Goal: Check status: Check status

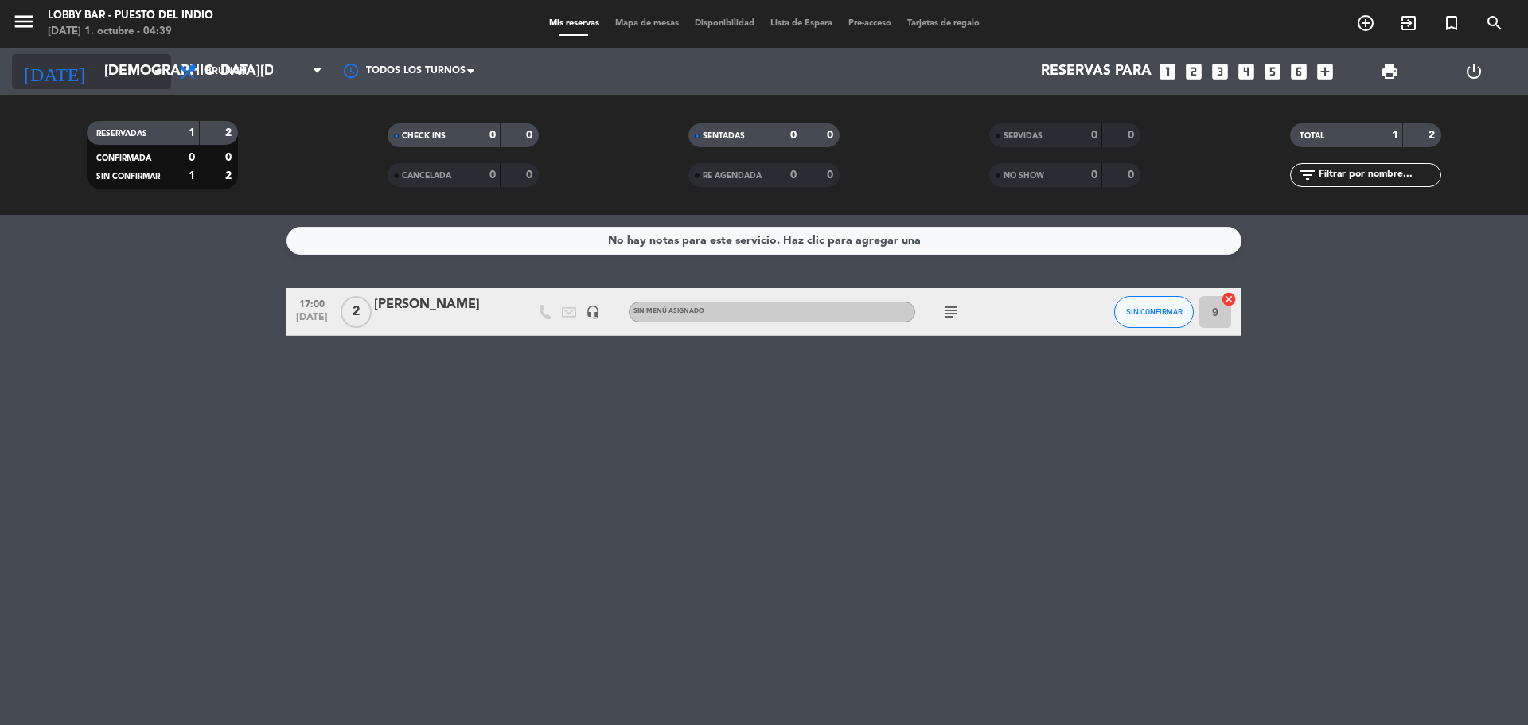
click at [151, 70] on icon "arrow_drop_down" at bounding box center [157, 71] width 19 height 19
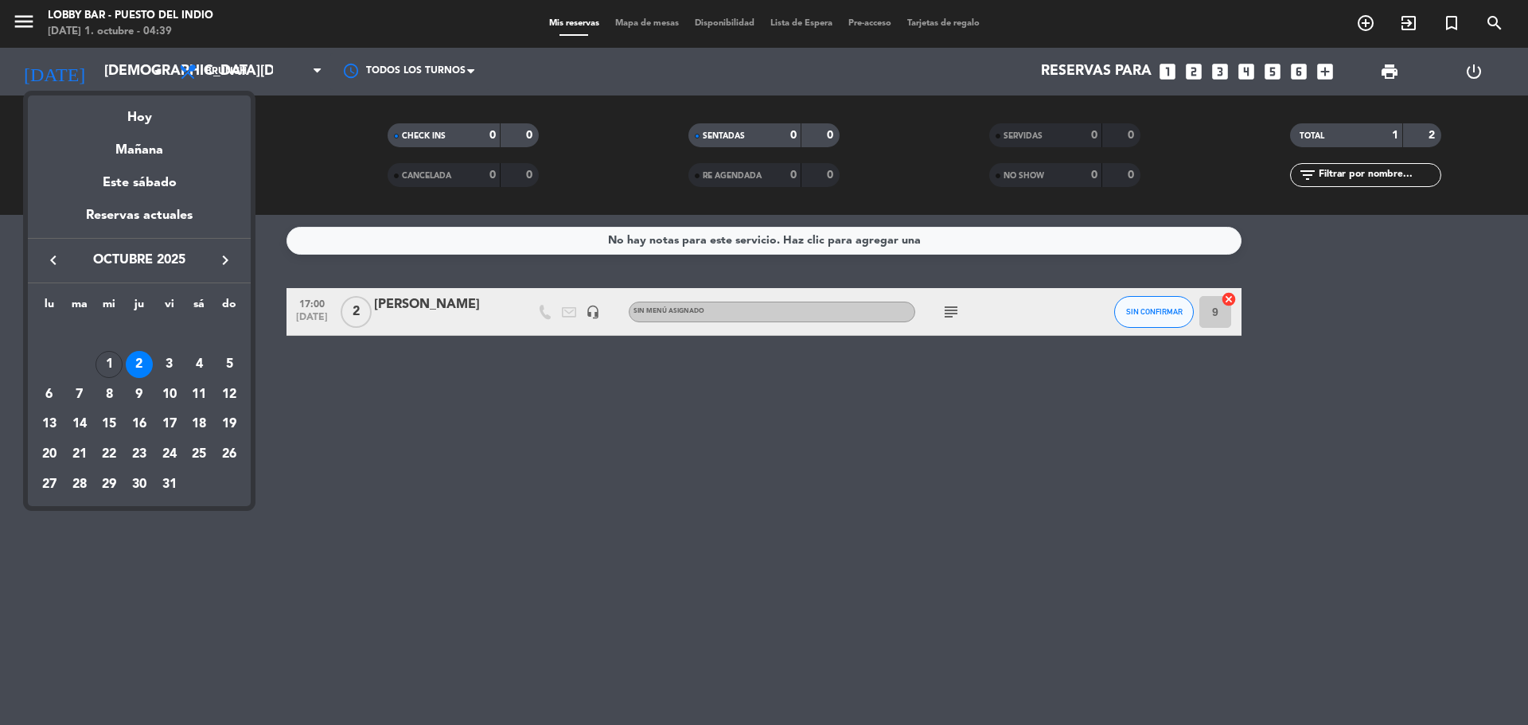
click at [55, 256] on icon "keyboard_arrow_left" at bounding box center [53, 260] width 19 height 19
click at [87, 484] on div "30" at bounding box center [79, 484] width 27 height 27
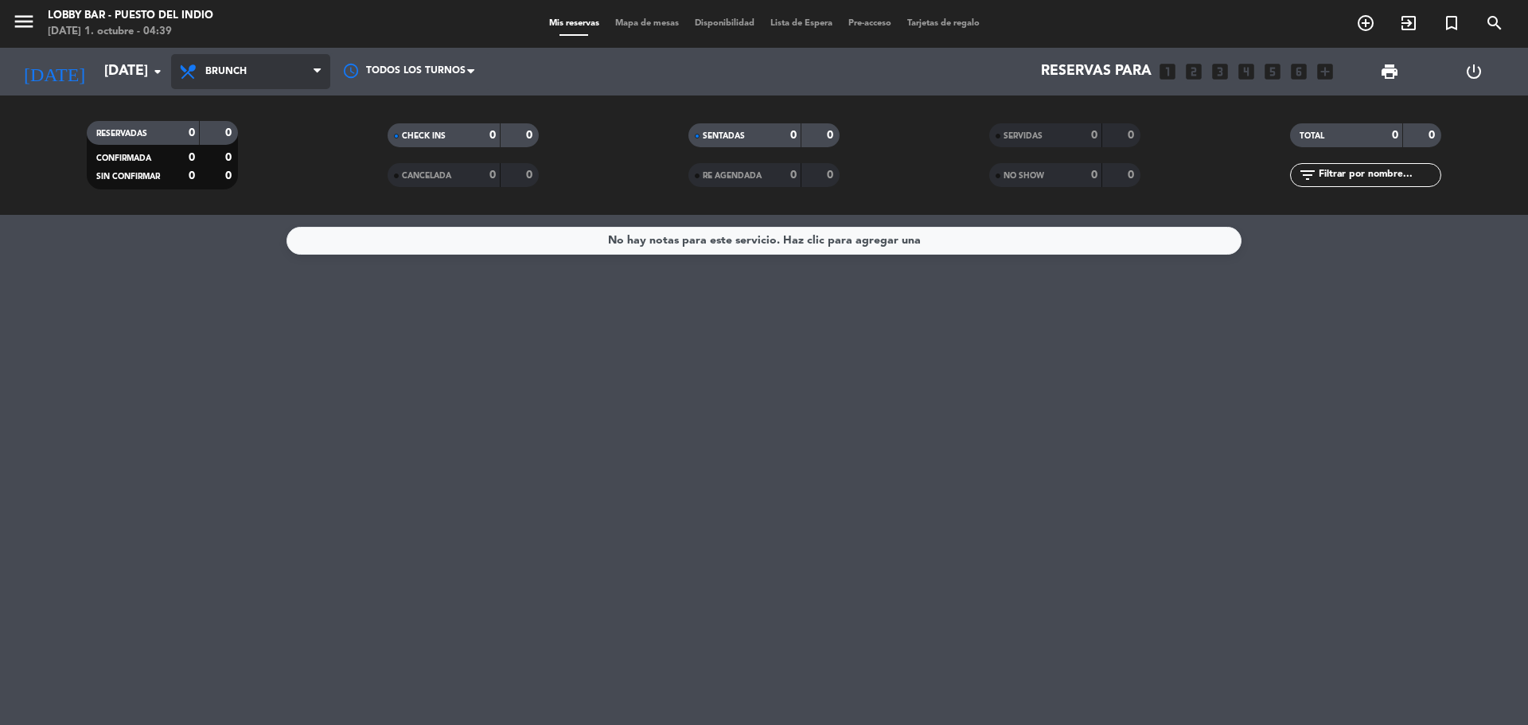
click at [244, 63] on span "Brunch" at bounding box center [250, 71] width 159 height 35
click at [238, 211] on div "menu Lobby Bar - Puesto del Indio [DATE] 1. octubre - 04:39 Mis reservas Mapa d…" at bounding box center [764, 107] width 1528 height 215
click at [30, 14] on icon "menu" at bounding box center [24, 22] width 24 height 24
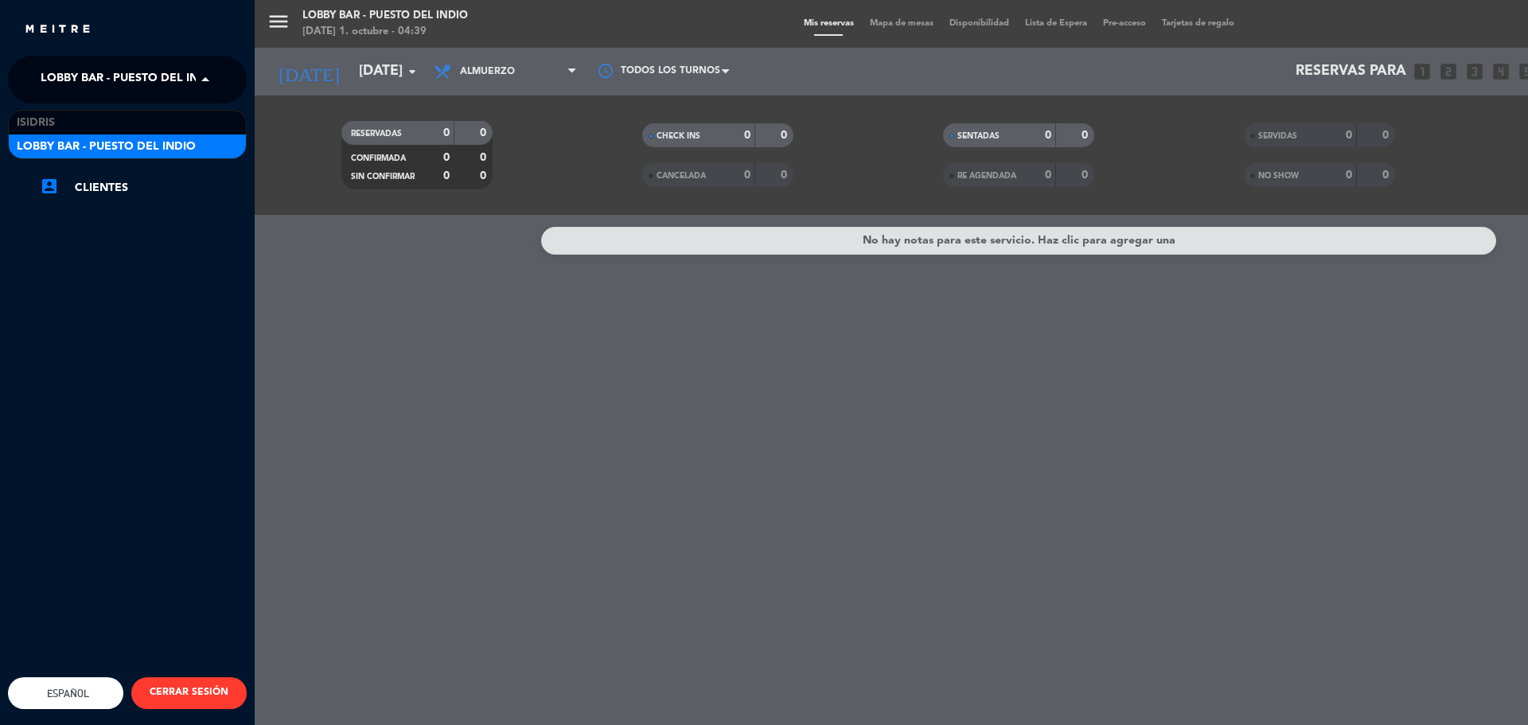
click at [146, 68] on span "Lobby Bar - Puesto del Indio" at bounding box center [130, 79] width 179 height 33
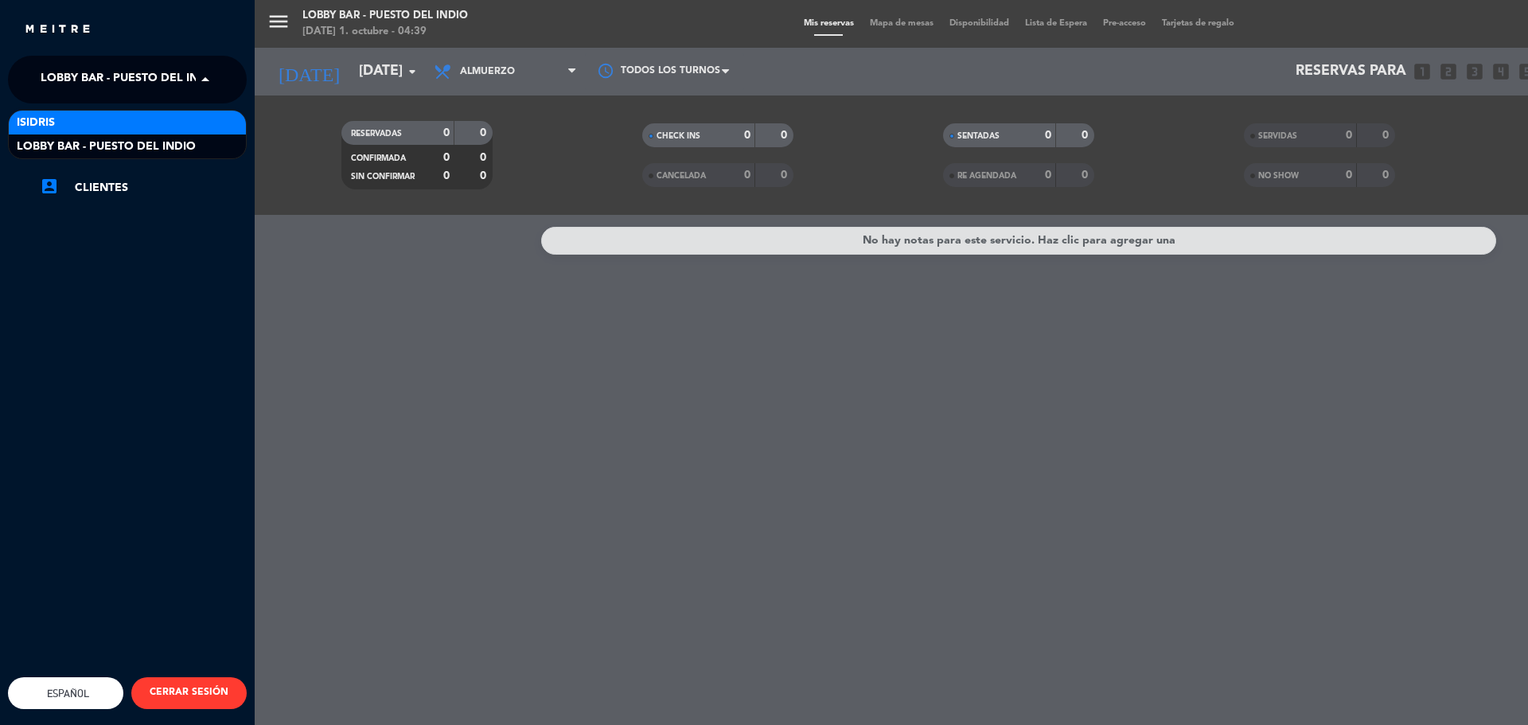
click at [139, 115] on div "isidris" at bounding box center [127, 123] width 237 height 24
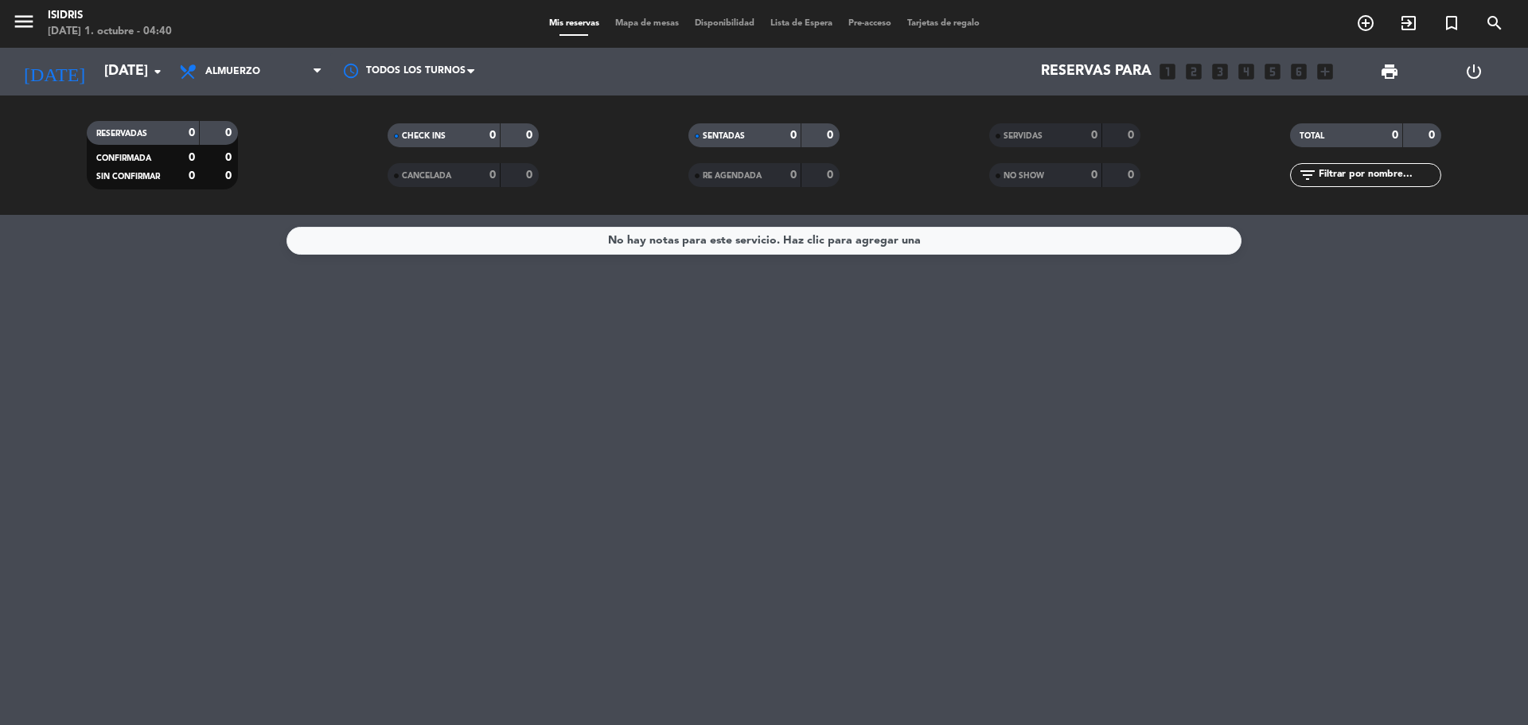
click at [925, 429] on div "No hay notas para este servicio. Haz clic para agregar una" at bounding box center [764, 470] width 1528 height 510
click at [230, 79] on span "Almuerzo" at bounding box center [250, 71] width 159 height 35
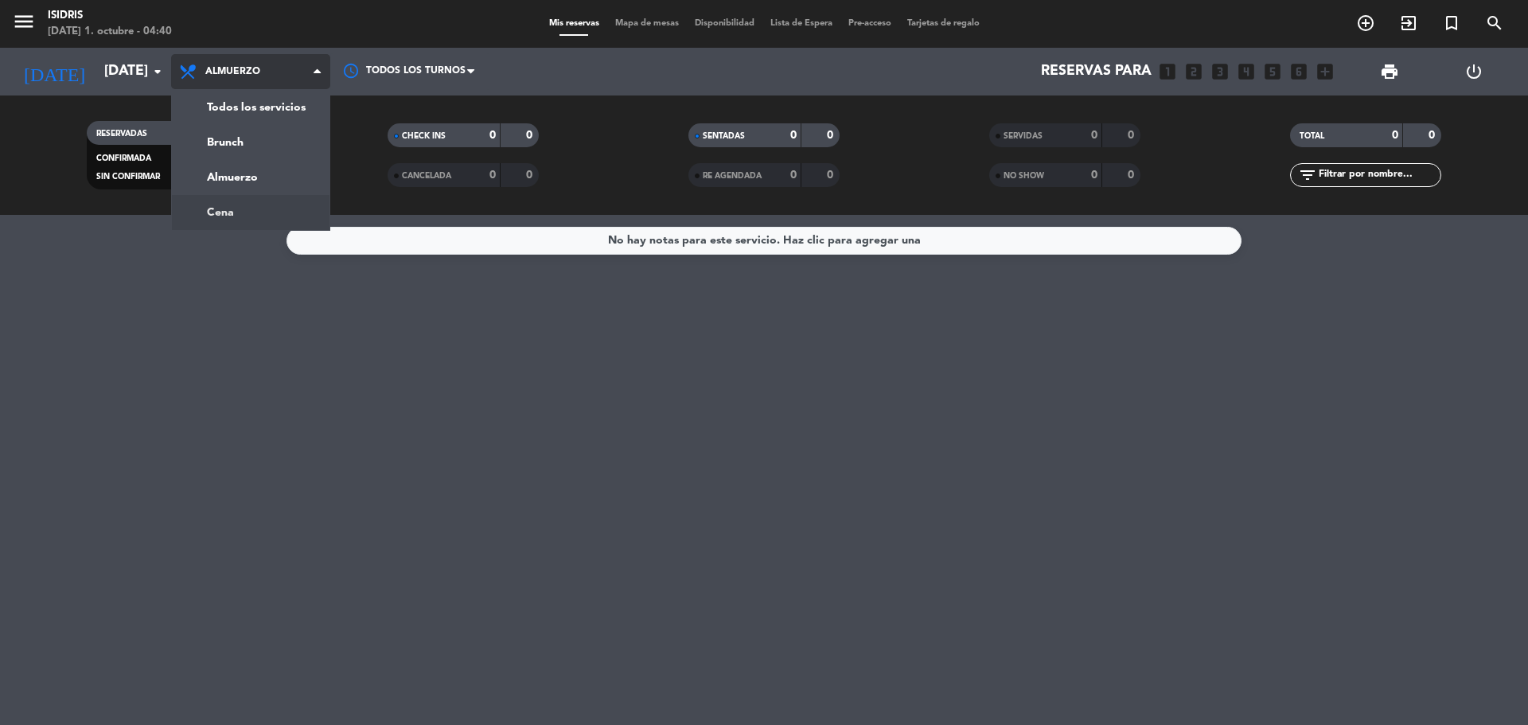
click at [246, 213] on div "menu isidris [DATE] 1. octubre - 04:40 Mis reservas Mapa de mesas Disponibilida…" at bounding box center [764, 107] width 1528 height 215
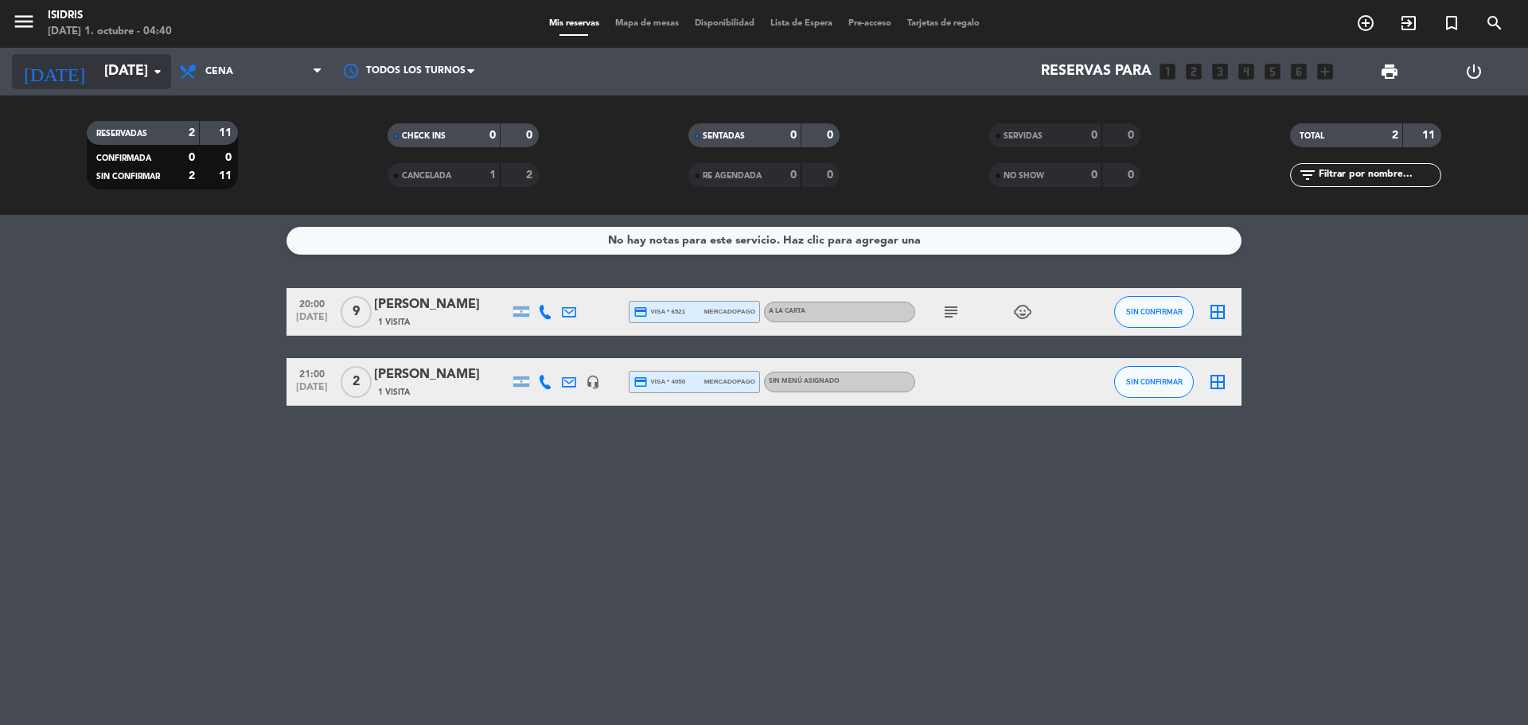
click at [141, 84] on input "[DATE]" at bounding box center [188, 72] width 185 height 32
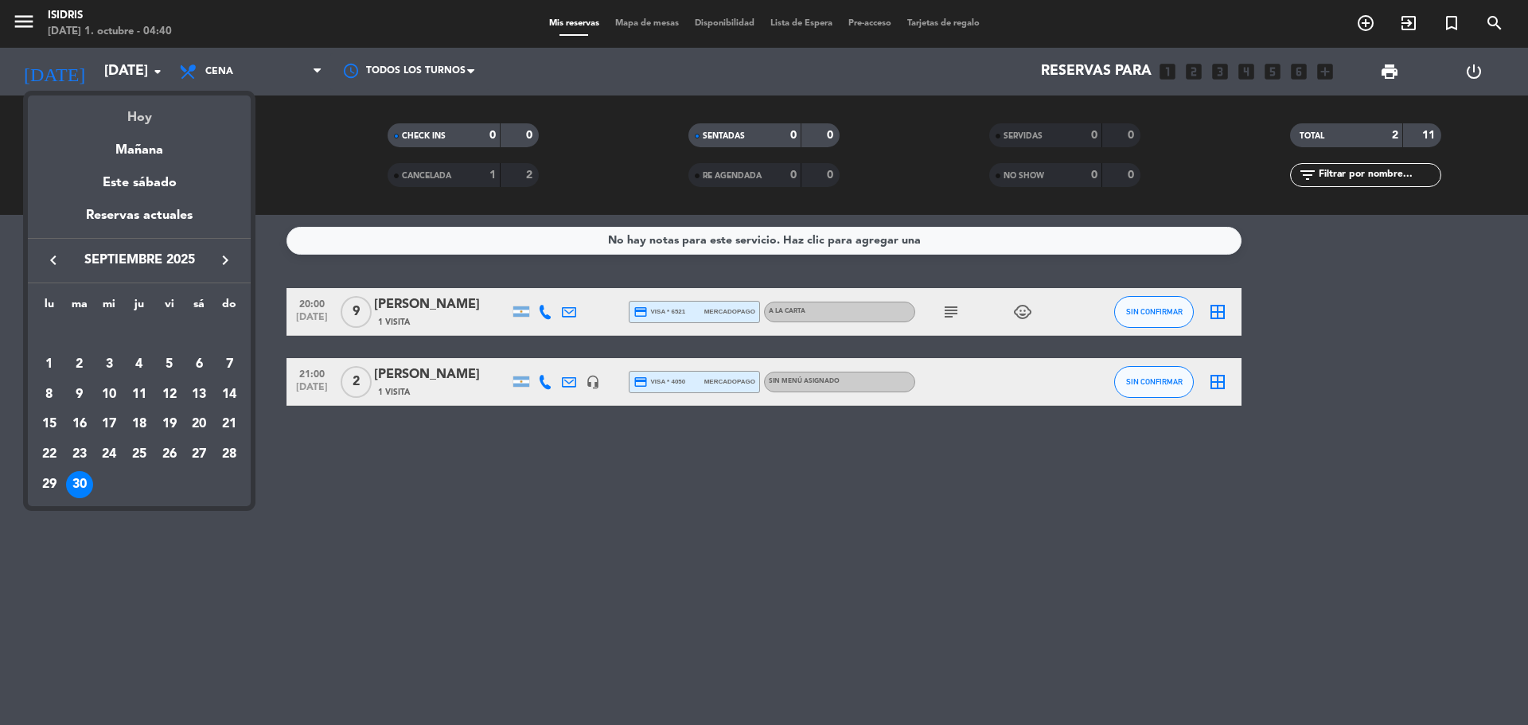
click at [147, 114] on div "Hoy" at bounding box center [139, 112] width 223 height 33
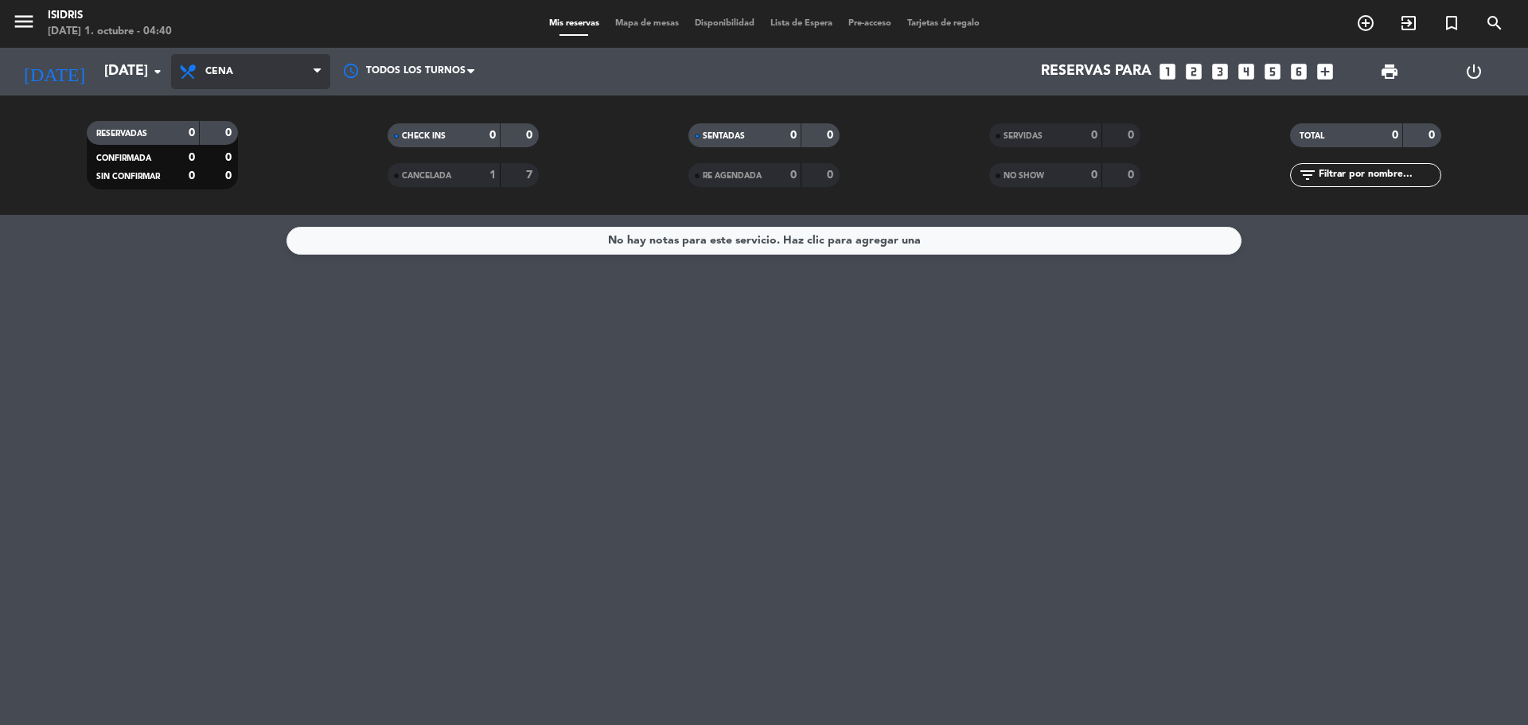
click at [206, 77] on span "Cena" at bounding box center [250, 71] width 159 height 35
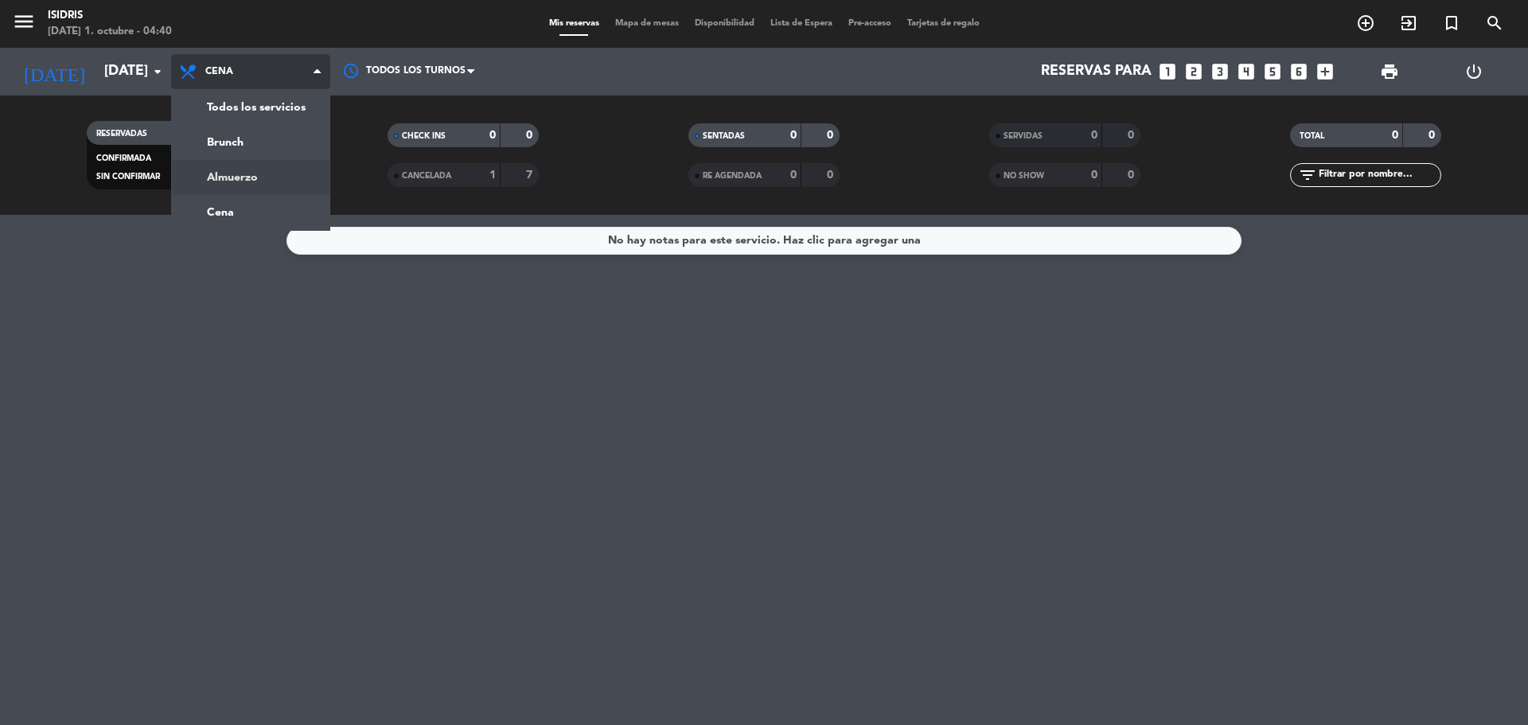
click at [232, 172] on div "menu isidris [DATE] 1. octubre - 04:40 Mis reservas Mapa de mesas Disponibilida…" at bounding box center [764, 107] width 1528 height 215
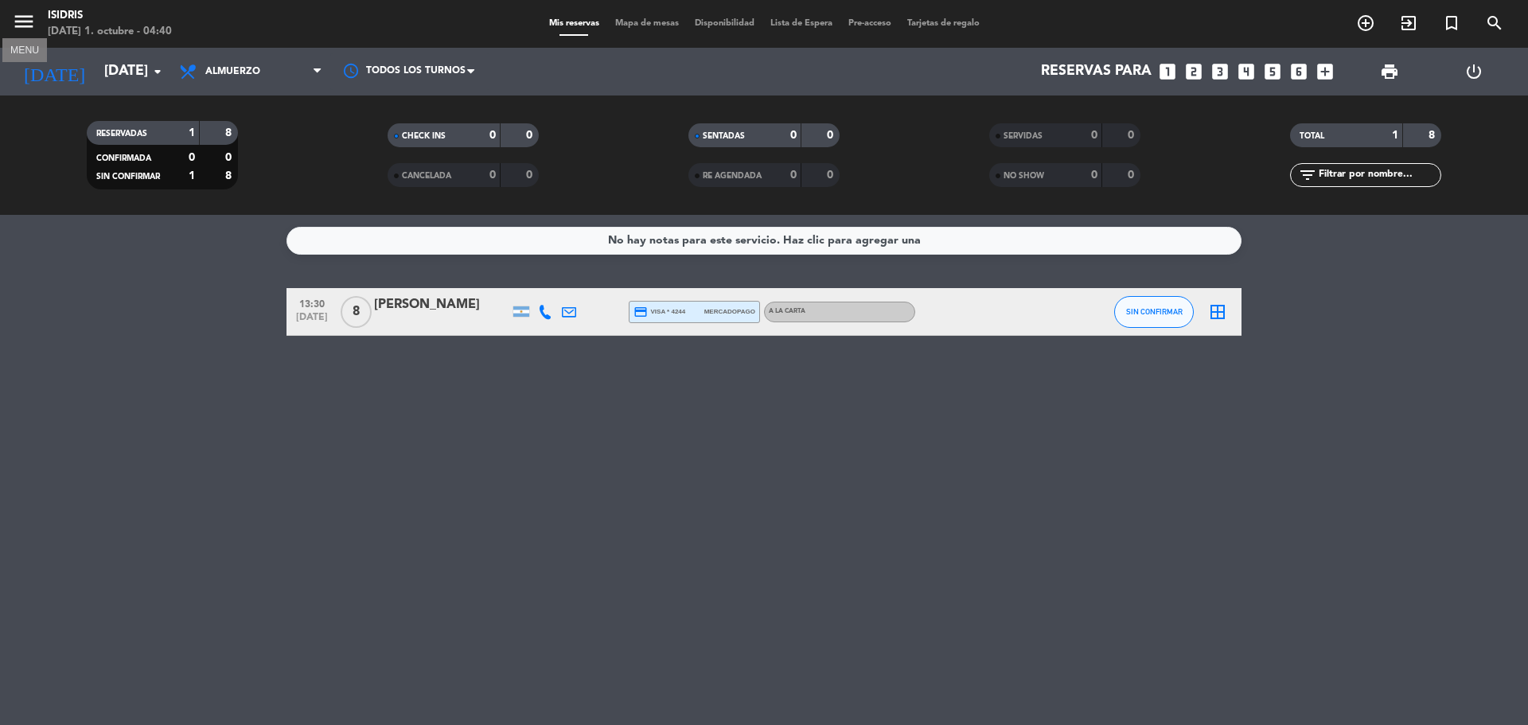
click at [21, 27] on icon "menu" at bounding box center [24, 22] width 24 height 24
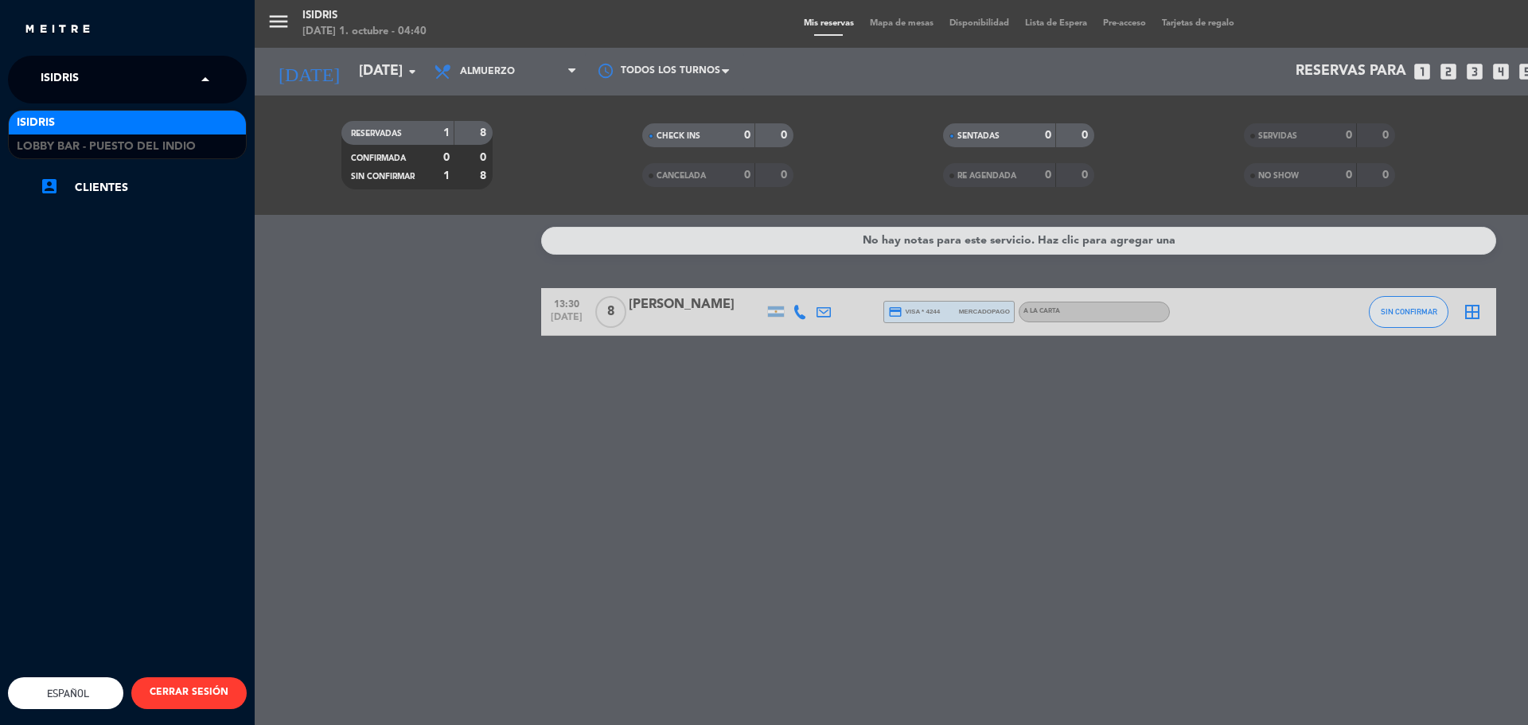
click at [85, 64] on div "× isidris" at bounding box center [68, 79] width 68 height 33
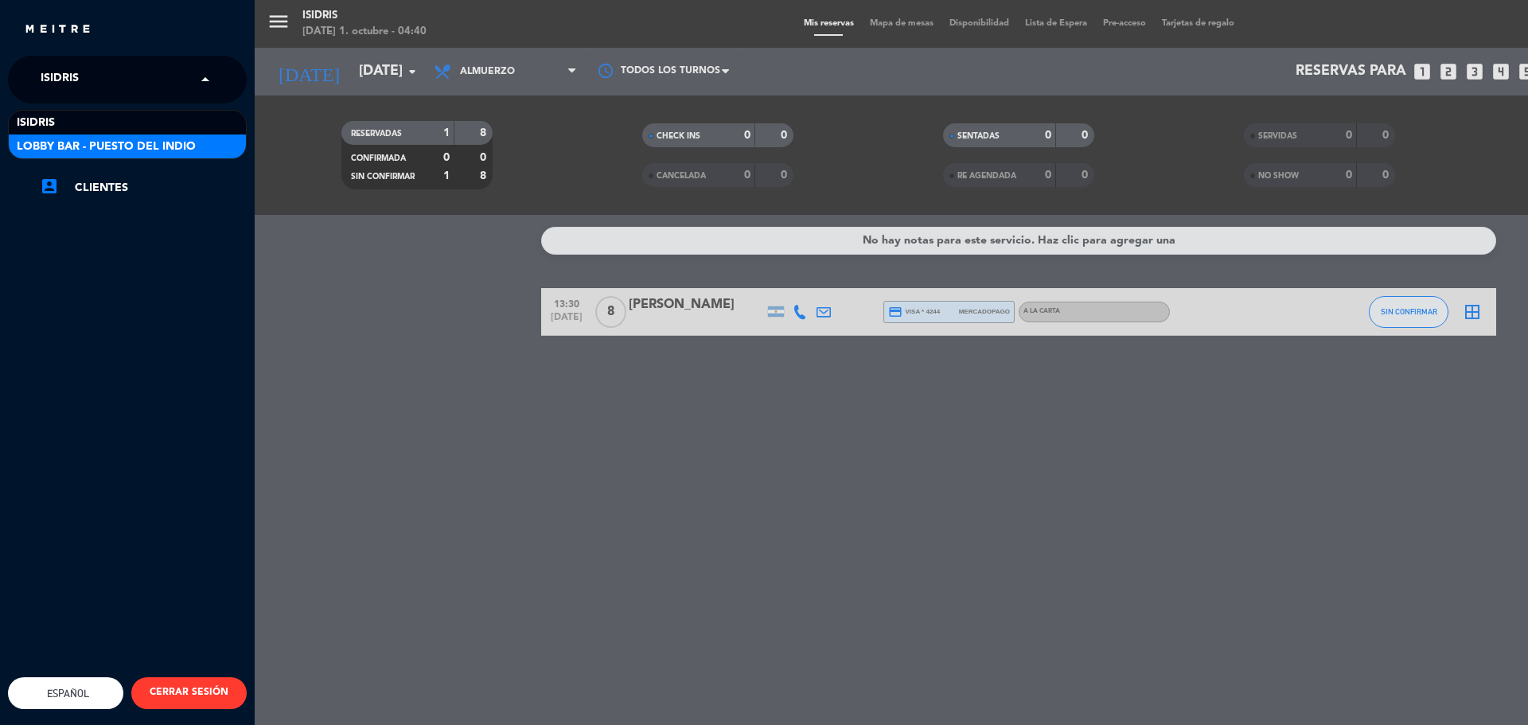
click at [106, 154] on span "Lobby Bar - Puesto del Indio" at bounding box center [106, 147] width 179 height 18
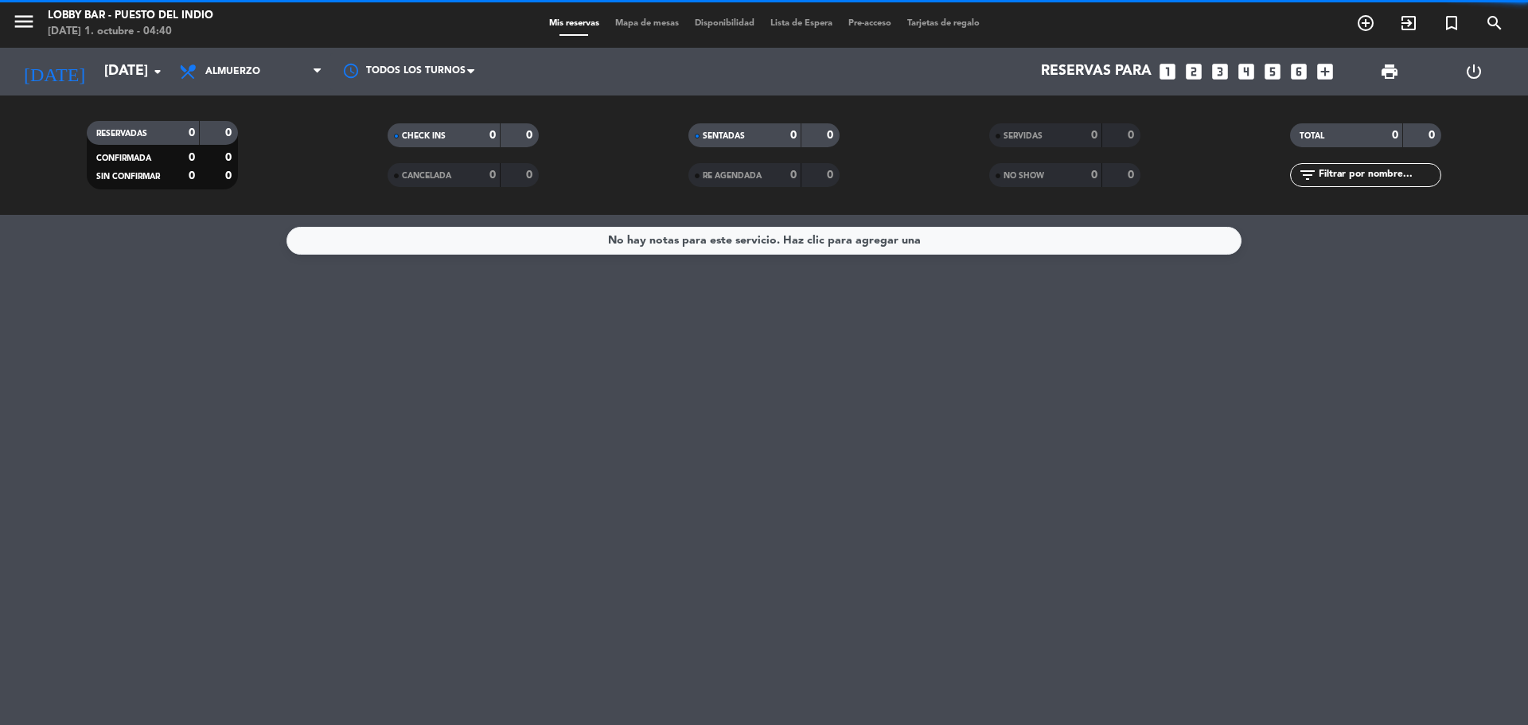
click at [294, 70] on span "Almuerzo" at bounding box center [250, 71] width 159 height 35
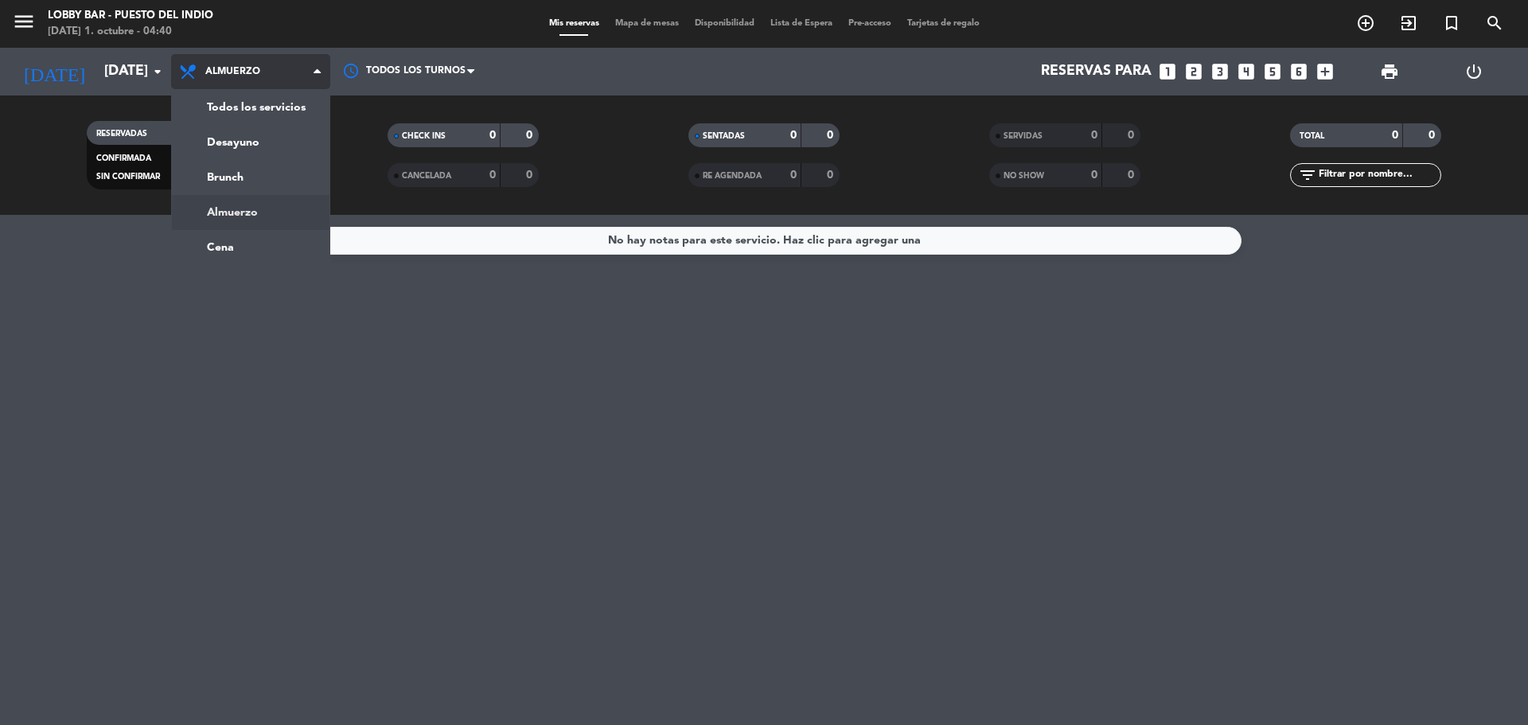
click at [241, 215] on ng-component "menu Lobby Bar - Puesto del Indio [DATE] 1. octubre - 04:40 Mis reservas Mapa d…" at bounding box center [764, 362] width 1528 height 725
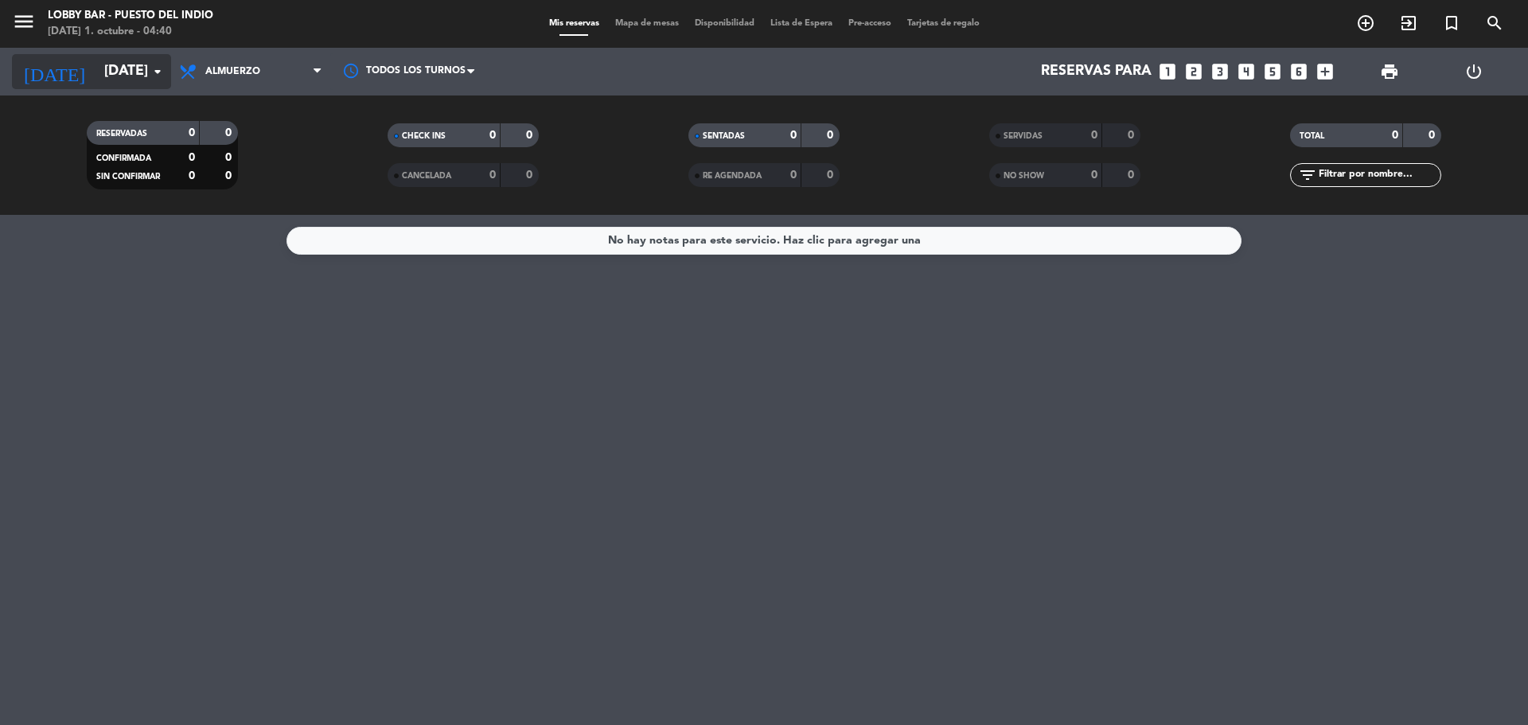
click at [136, 68] on input "[DATE]" at bounding box center [188, 72] width 185 height 32
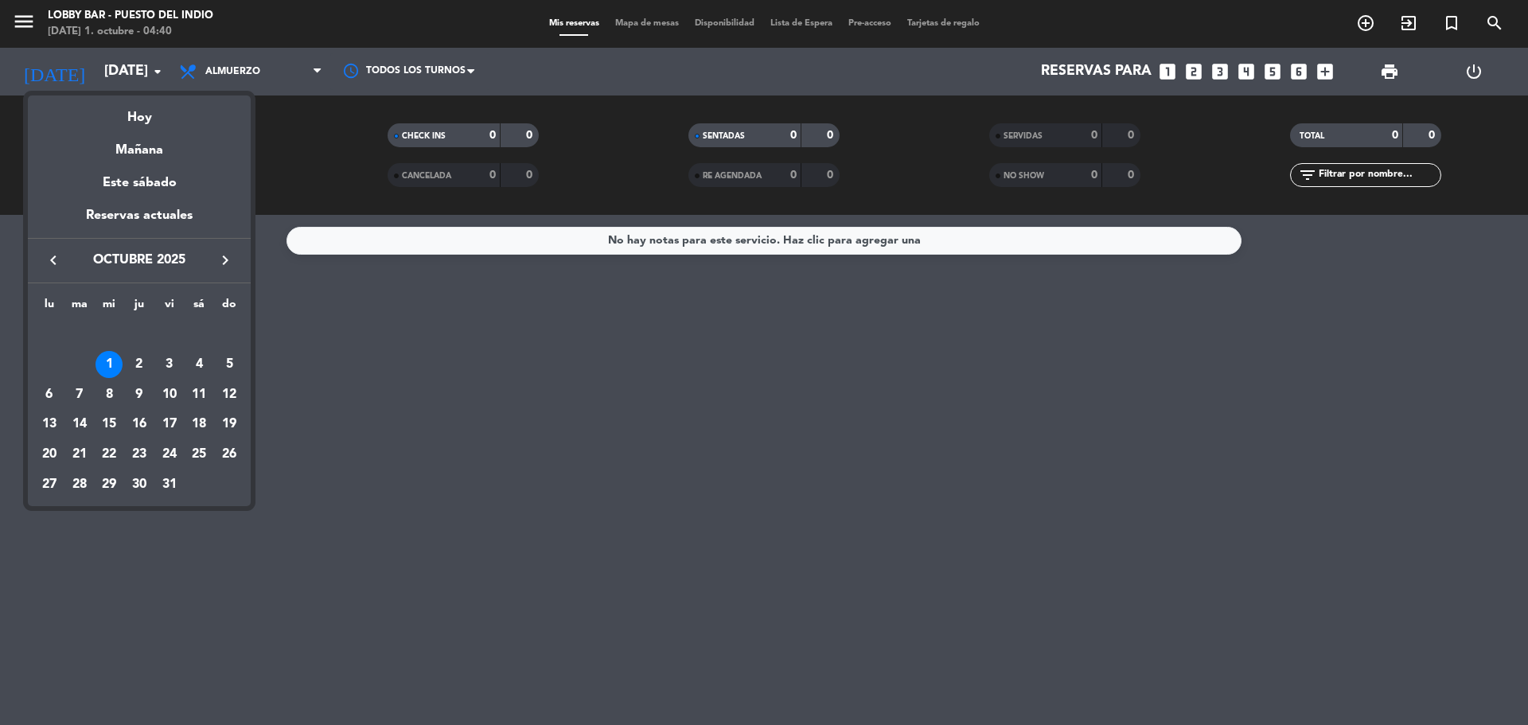
click at [49, 260] on icon "keyboard_arrow_left" at bounding box center [53, 260] width 19 height 19
click at [78, 479] on div "30" at bounding box center [79, 484] width 27 height 27
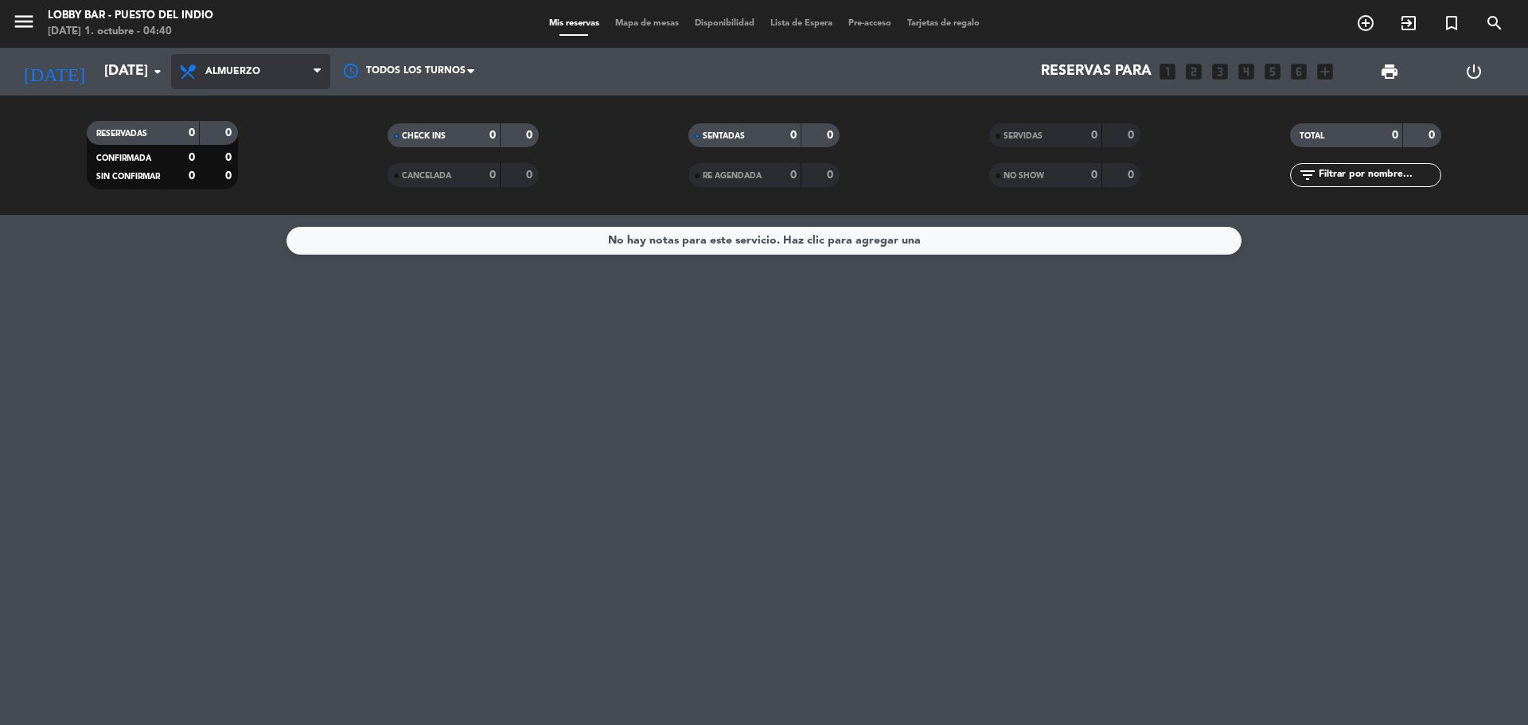
click at [281, 67] on span "Almuerzo" at bounding box center [250, 71] width 159 height 35
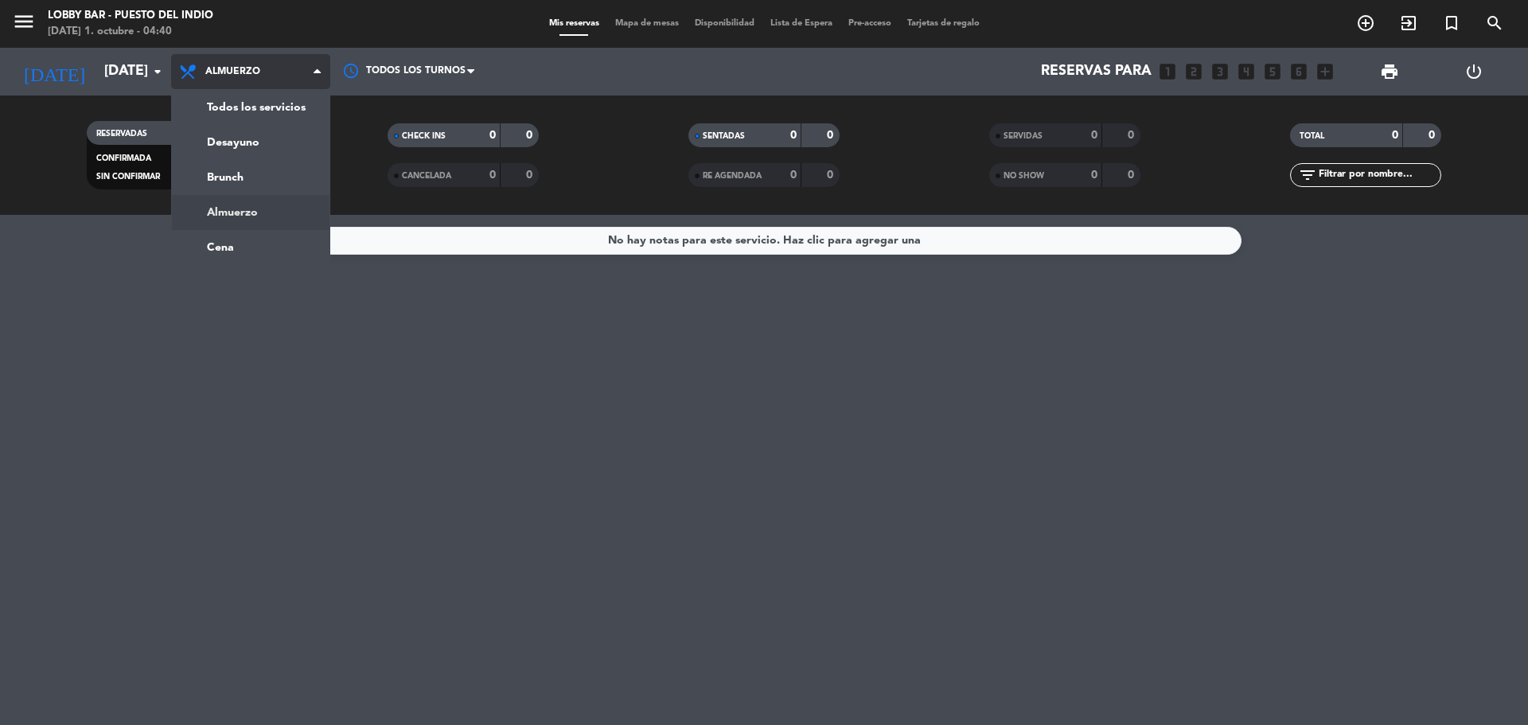
click at [287, 203] on div "menu Lobby Bar - Puesto del Indio [DATE] 1. octubre - 04:40 Mis reservas Mapa d…" at bounding box center [764, 107] width 1528 height 215
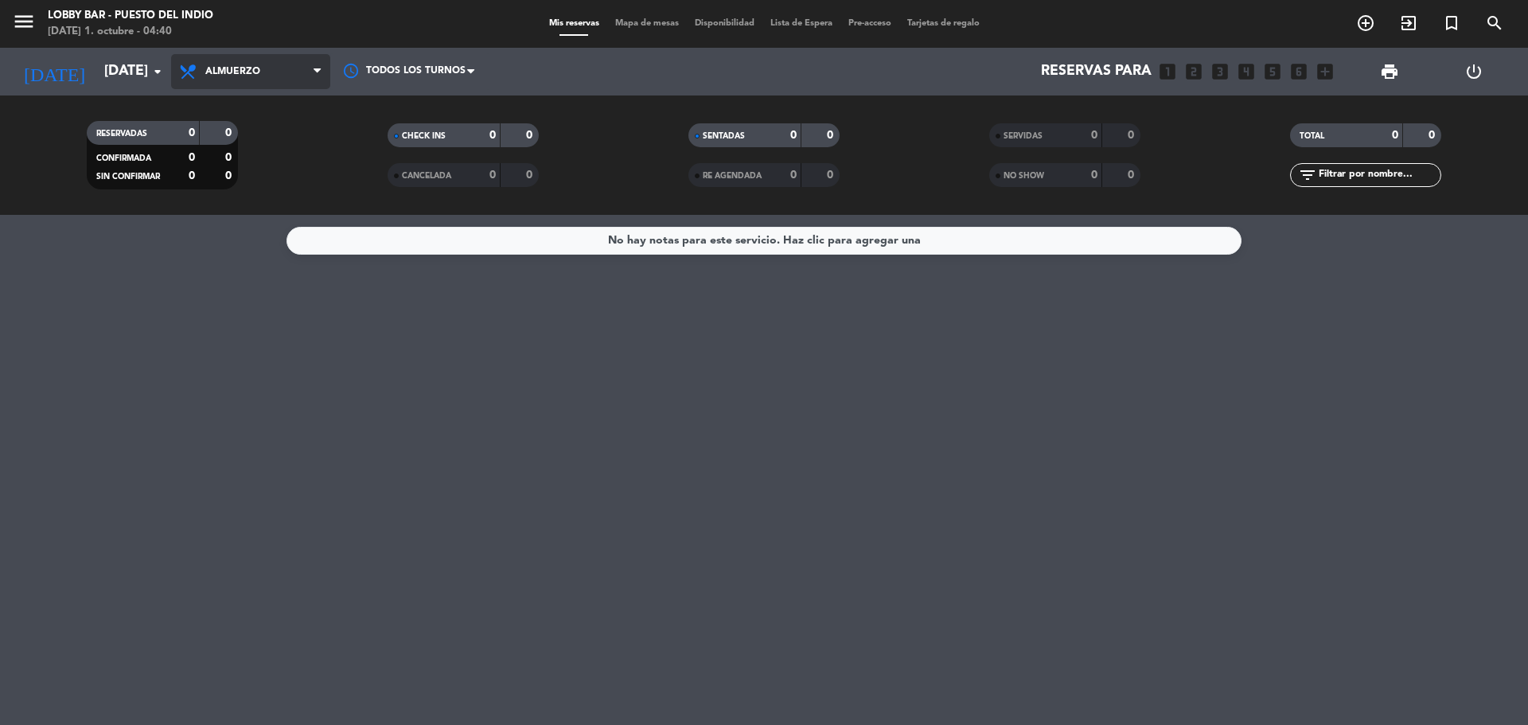
click at [275, 64] on span "Almuerzo" at bounding box center [250, 71] width 159 height 35
click at [253, 170] on div "menu Lobby Bar - Puesto del Indio [DATE] 1. octubre - 04:40 Mis reservas Mapa d…" at bounding box center [764, 107] width 1528 height 215
click at [129, 69] on input "[DATE]" at bounding box center [188, 72] width 185 height 32
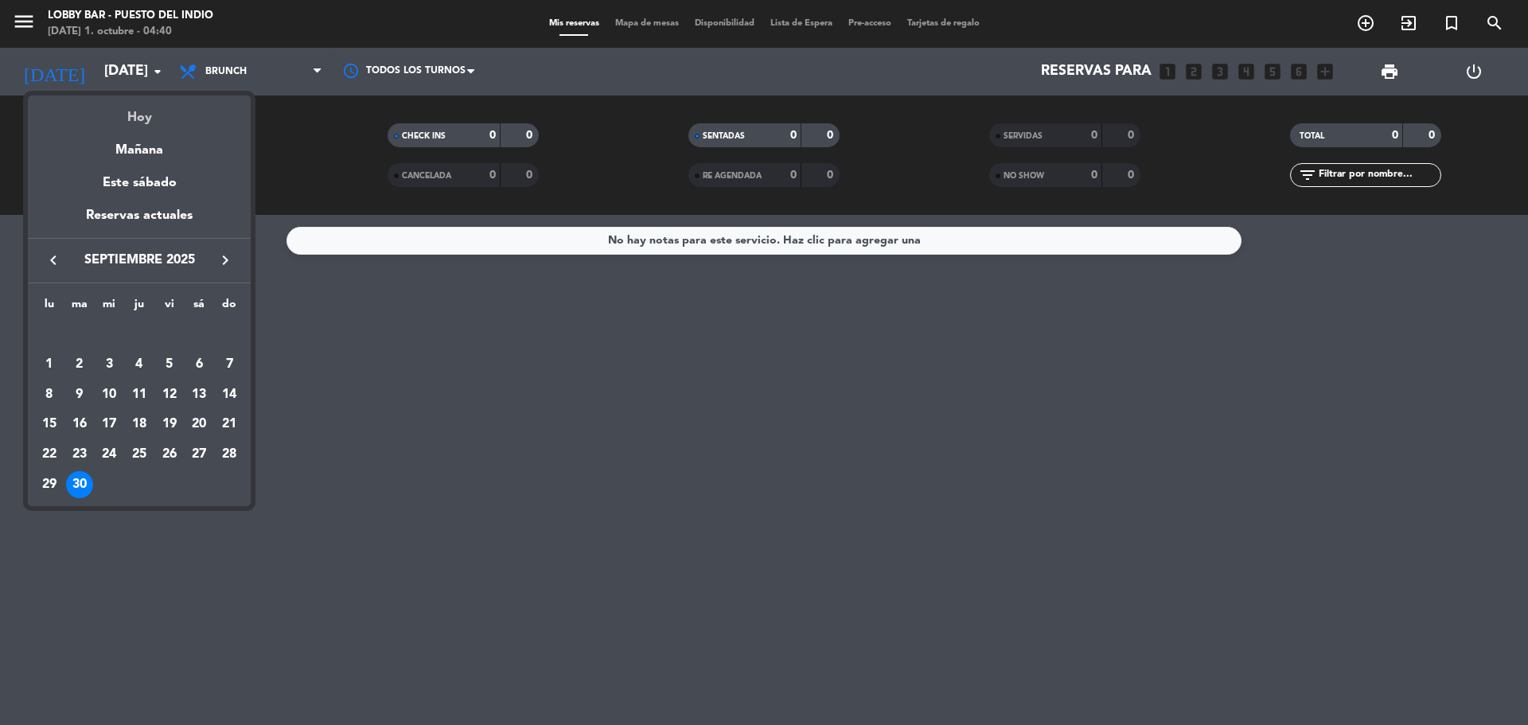
click at [149, 115] on div "Hoy" at bounding box center [139, 112] width 223 height 33
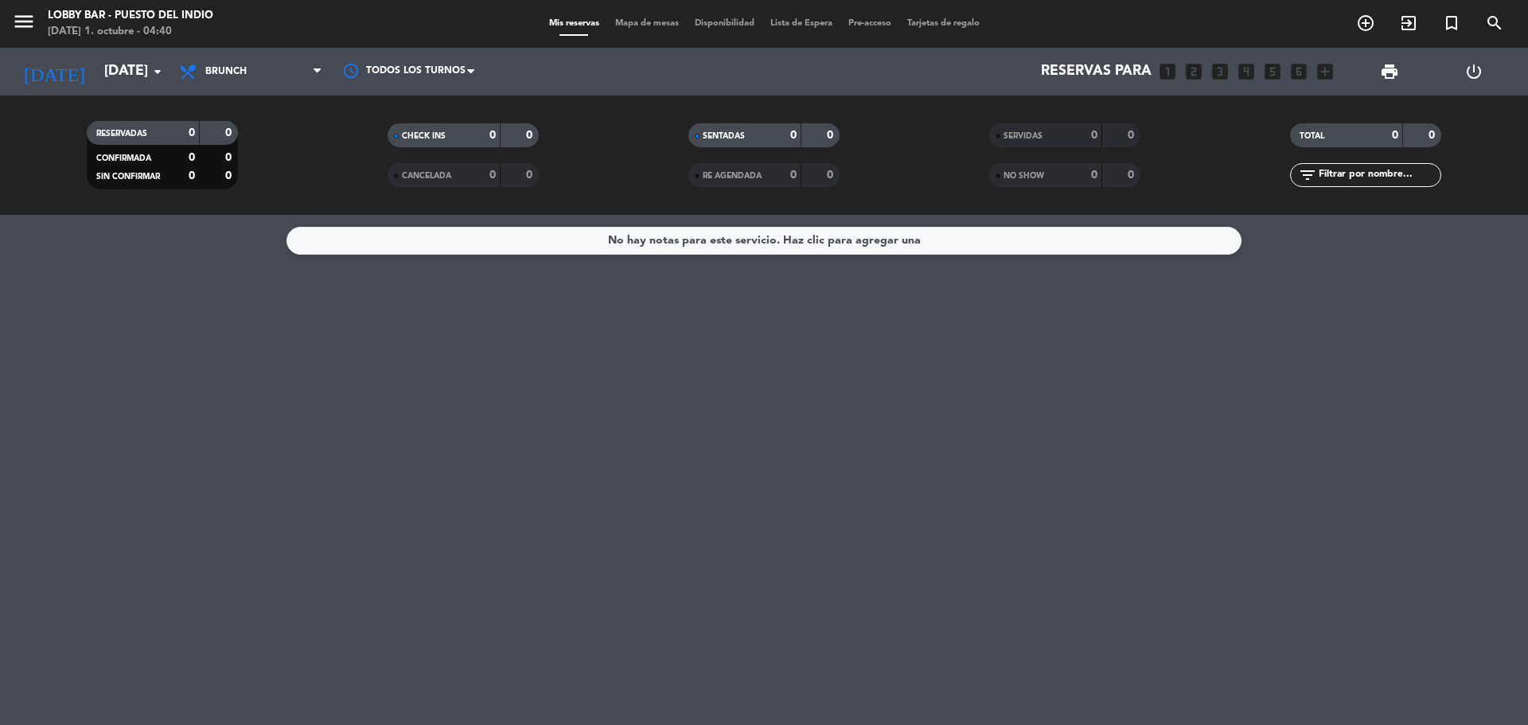
type input "[DATE]"
click at [282, 69] on span "Brunch" at bounding box center [250, 71] width 159 height 35
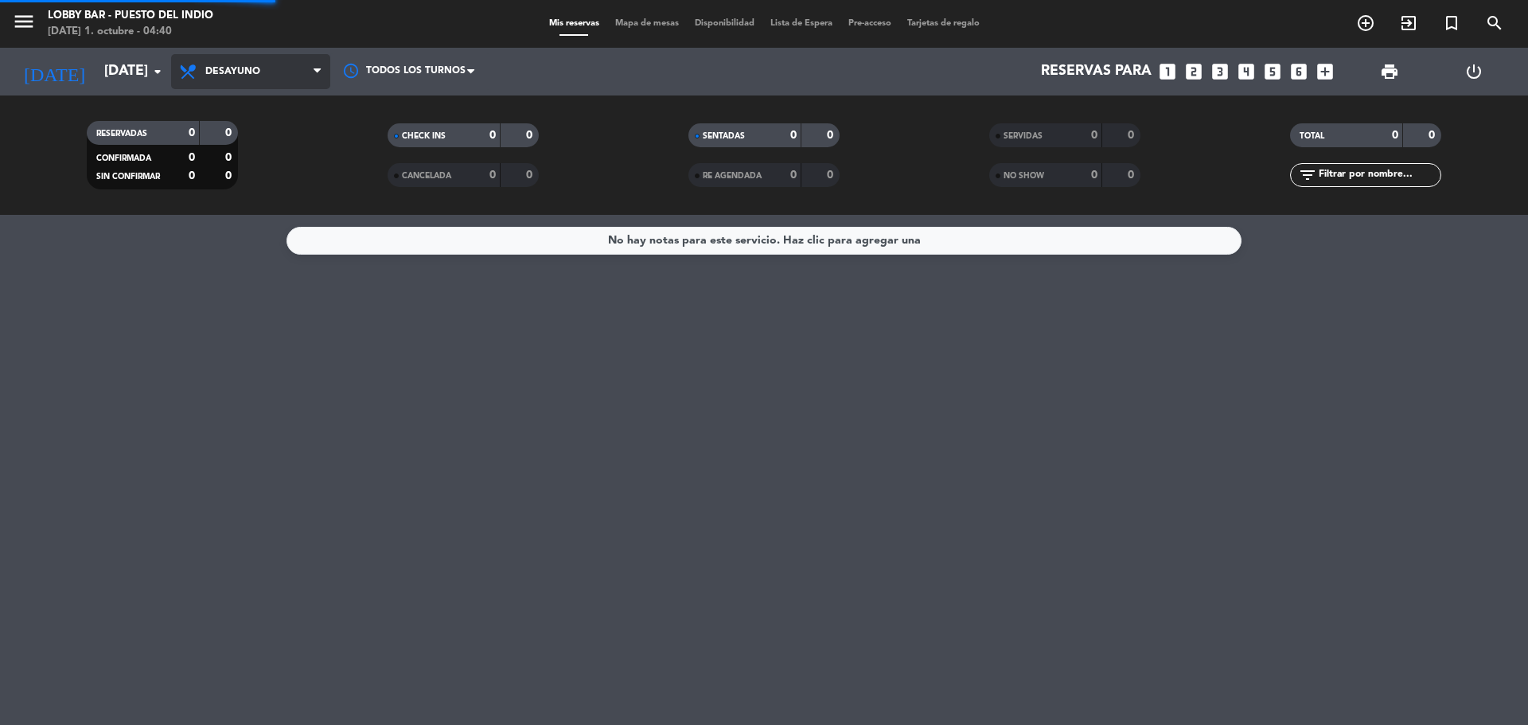
click at [243, 141] on div "menu Lobby Bar - Puesto del Indio [DATE] 1. octubre - 04:40 Mis reservas Mapa d…" at bounding box center [764, 107] width 1528 height 215
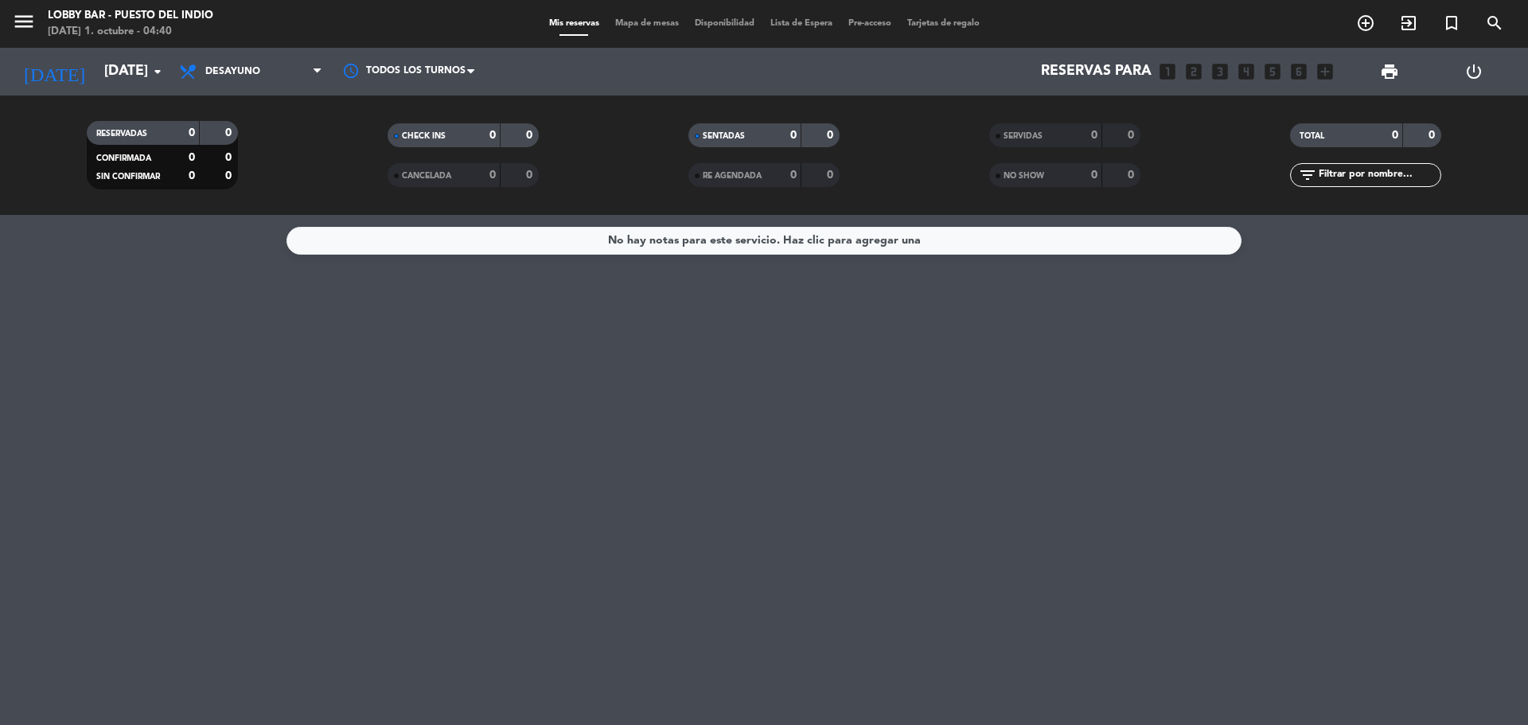
click at [296, 64] on span "Desayuno" at bounding box center [250, 71] width 159 height 35
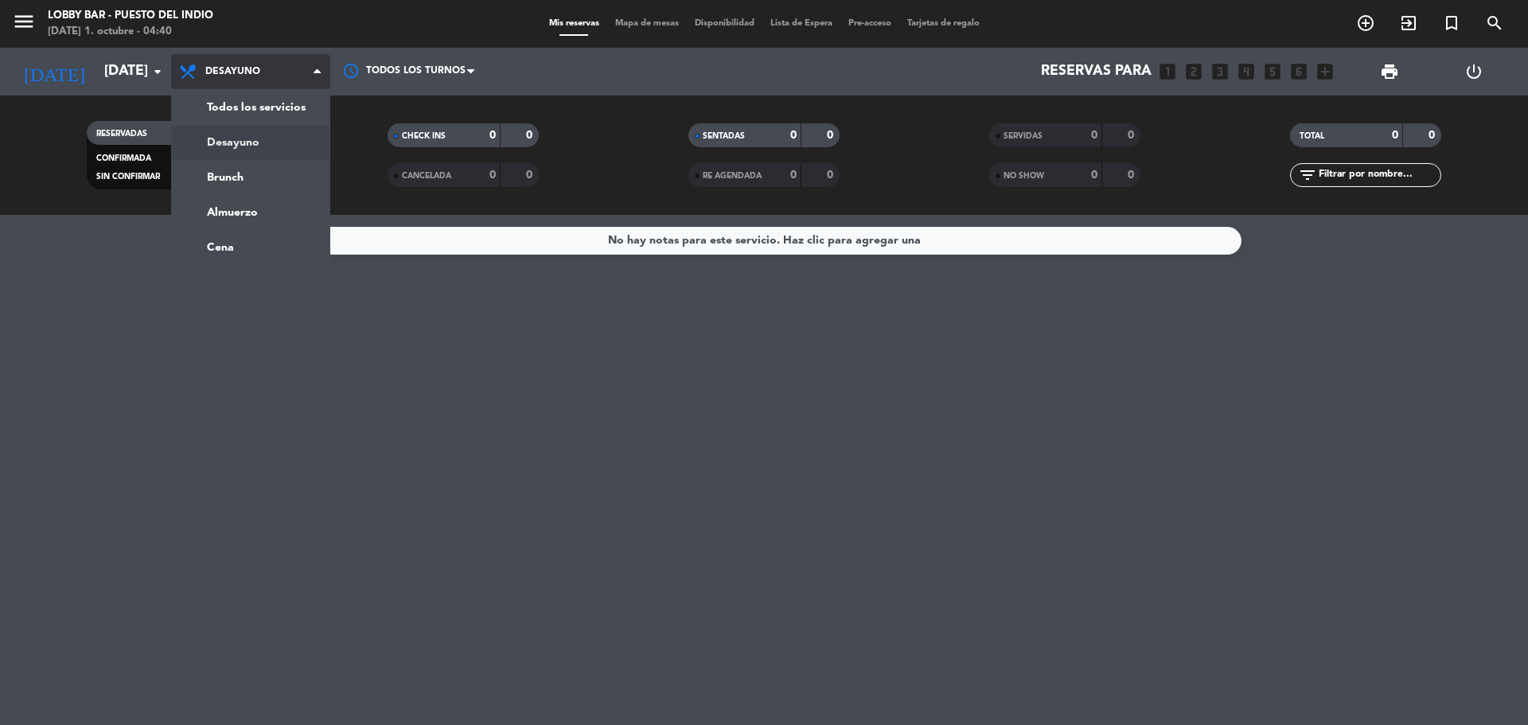
click at [265, 164] on div "menu Lobby Bar - Puesto del Indio [DATE] 1. octubre - 04:40 Mis reservas Mapa d…" at bounding box center [764, 107] width 1528 height 215
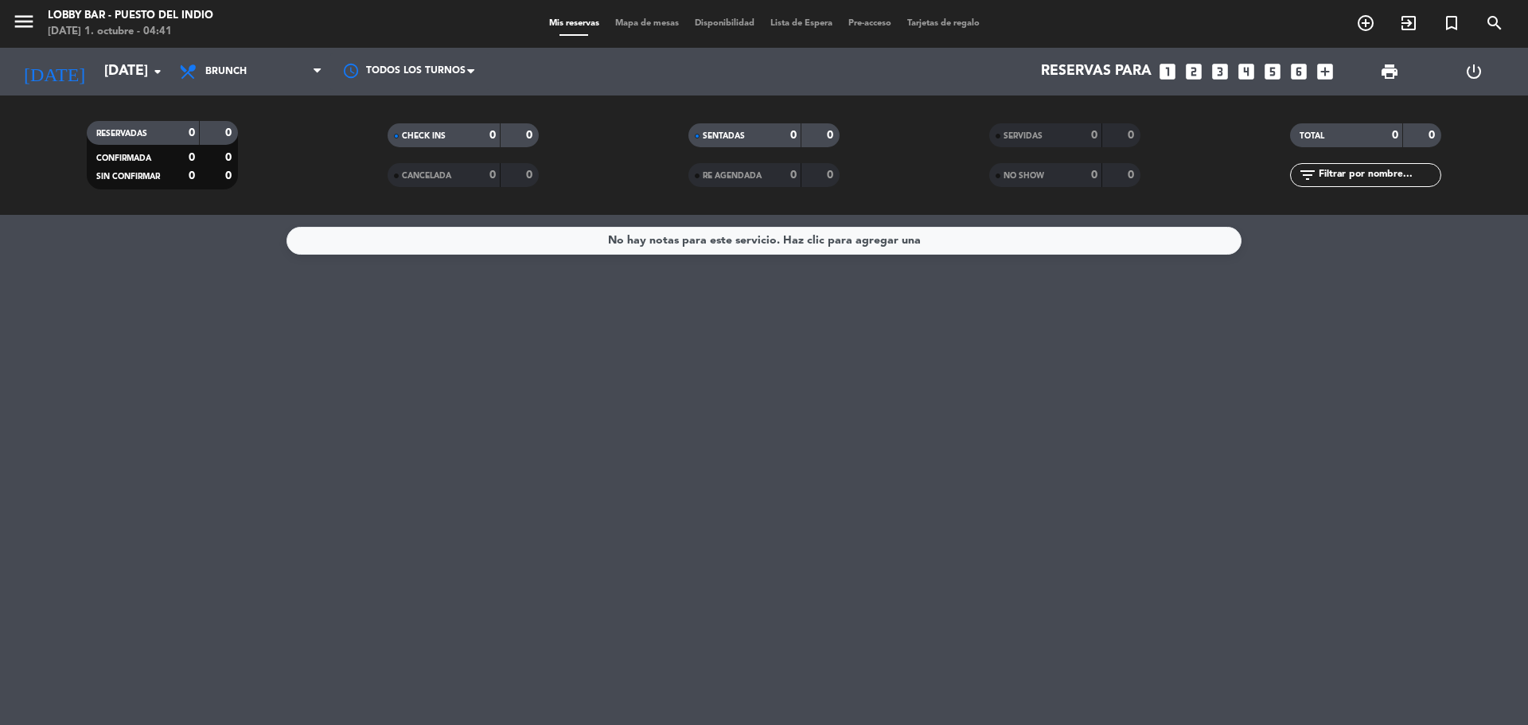
click at [18, 17] on icon "menu" at bounding box center [24, 22] width 24 height 24
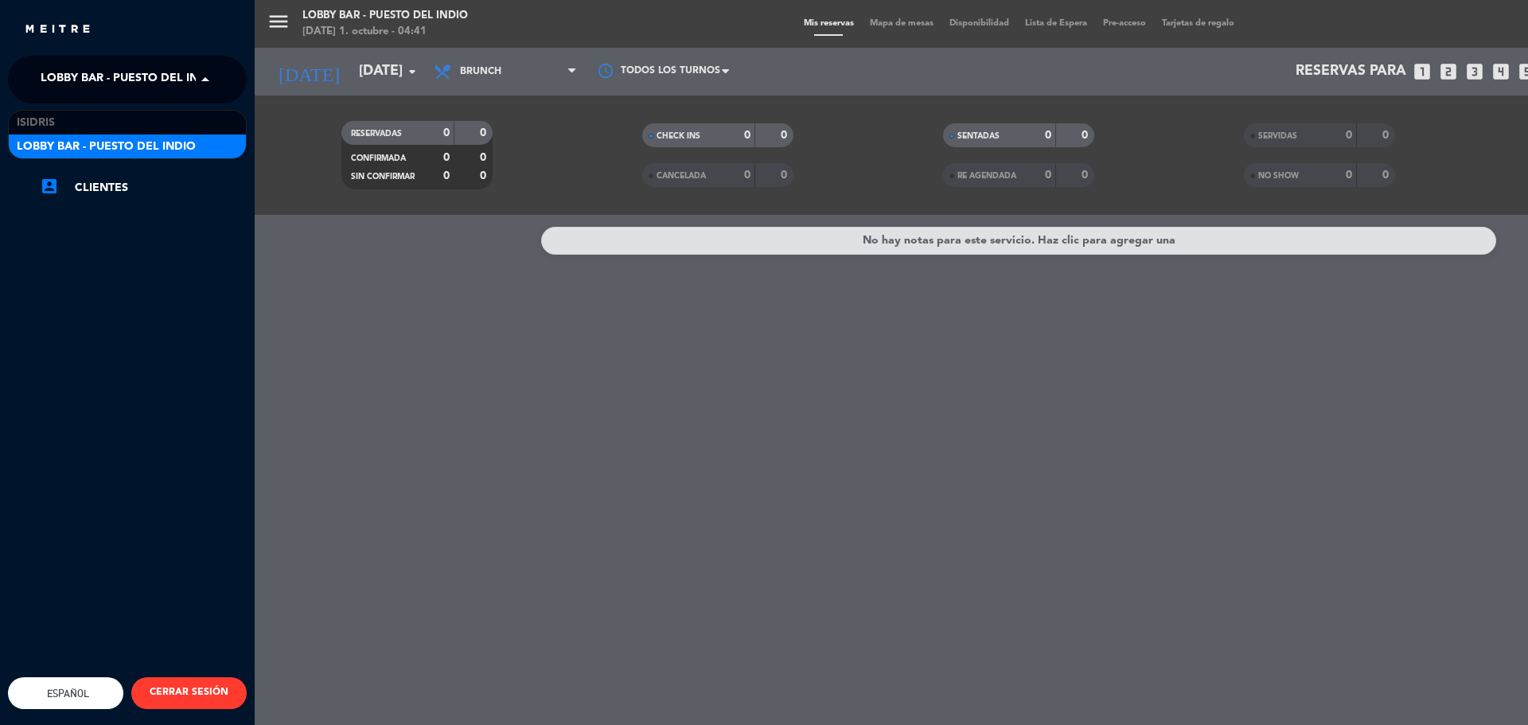
click at [53, 70] on span "Lobby Bar - Puesto del Indio" at bounding box center [130, 79] width 179 height 33
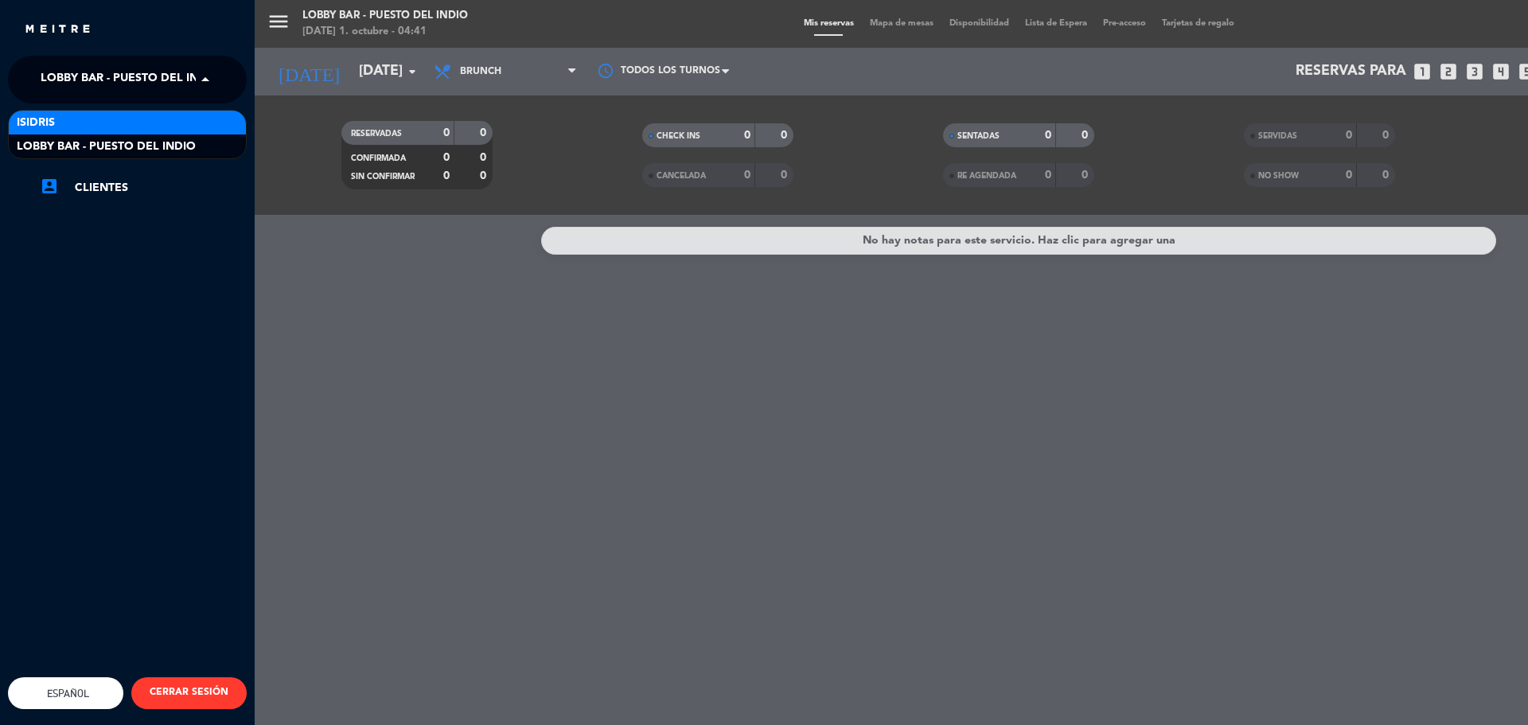
click at [77, 131] on div "isidris" at bounding box center [127, 123] width 237 height 24
